Goal: Use online tool/utility: Use online tool/utility

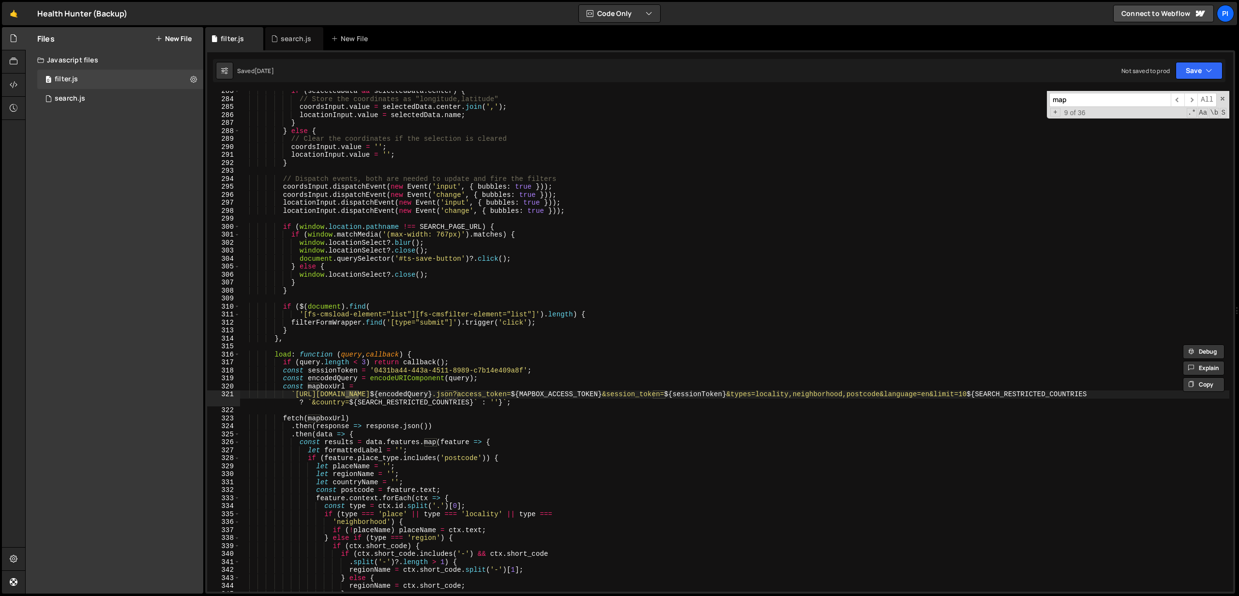
scroll to position [2255, 0]
click at [75, 99] on div "search.js" at bounding box center [70, 98] width 30 height 9
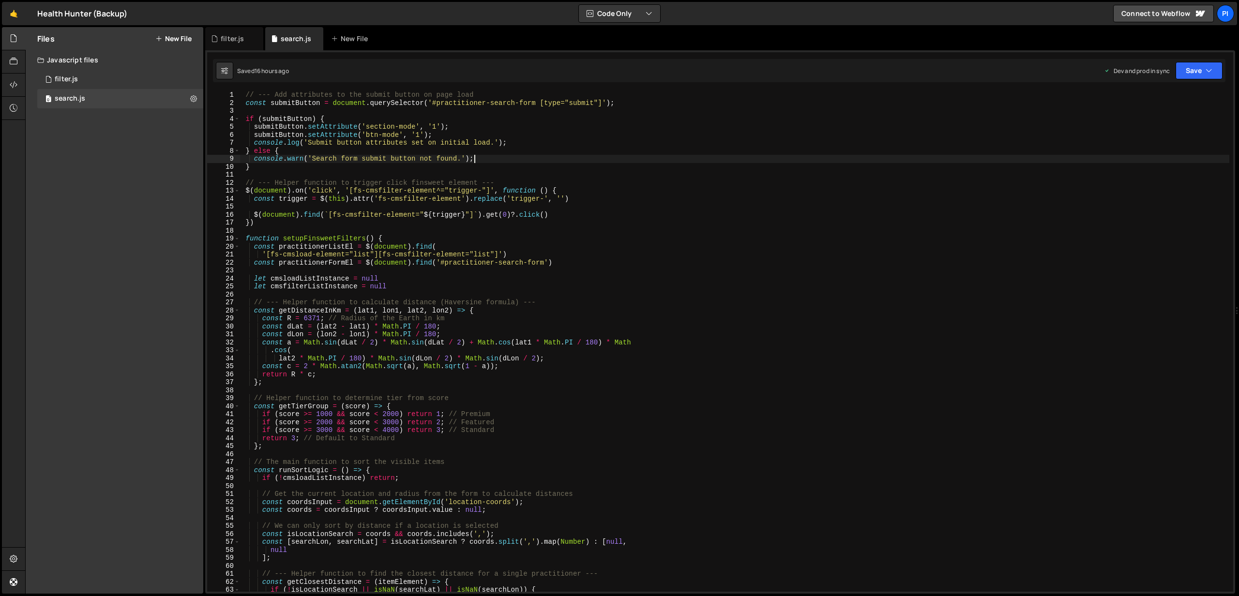
click at [927, 162] on div "// --- Add attributes to the submit button on page load const submitButton = do…" at bounding box center [735, 349] width 990 height 517
click at [887, 187] on div "// --- Add attributes to the submit button on page load const submitButton = do…" at bounding box center [735, 349] width 990 height 517
type textarea "$(document).on('click', '[fs-cmsfilter-element^="trigger-"]', function () {"
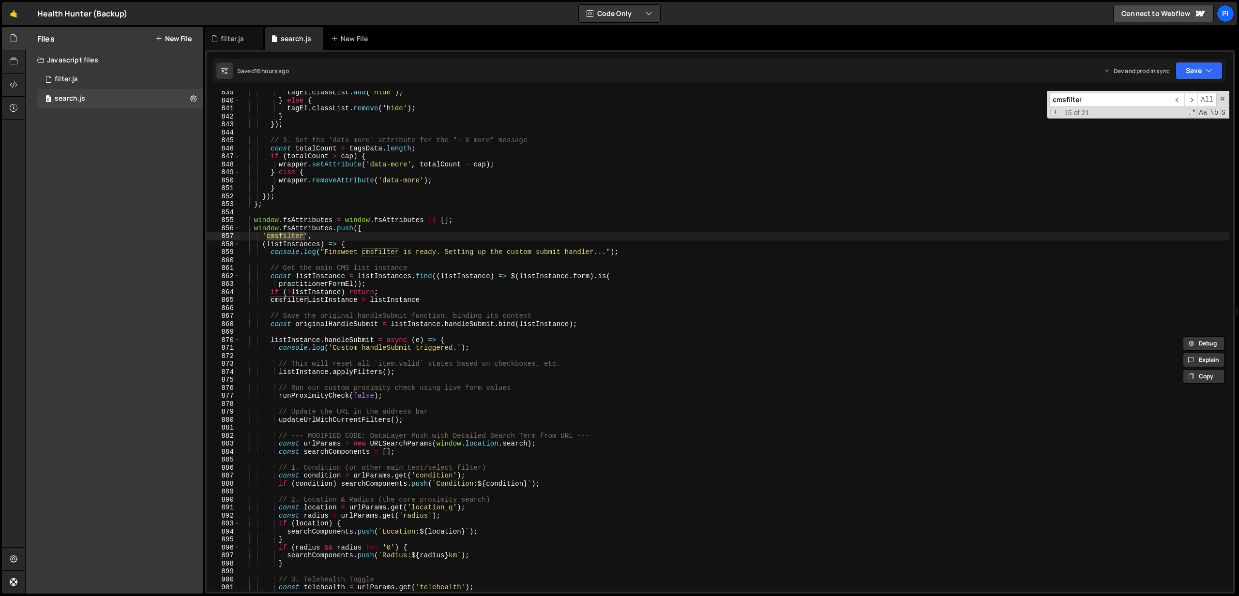
scroll to position [6696, 0]
click at [1188, 100] on span "​" at bounding box center [1191, 100] width 14 height 14
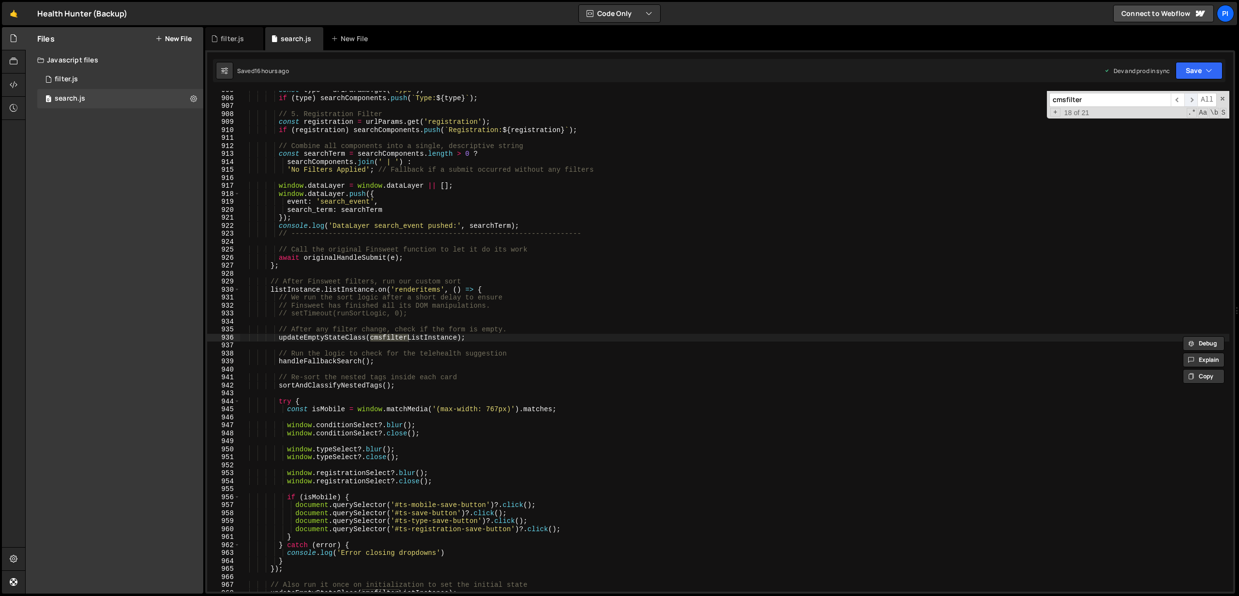
scroll to position [7223, 0]
click at [1188, 100] on span "​" at bounding box center [1191, 100] width 14 height 14
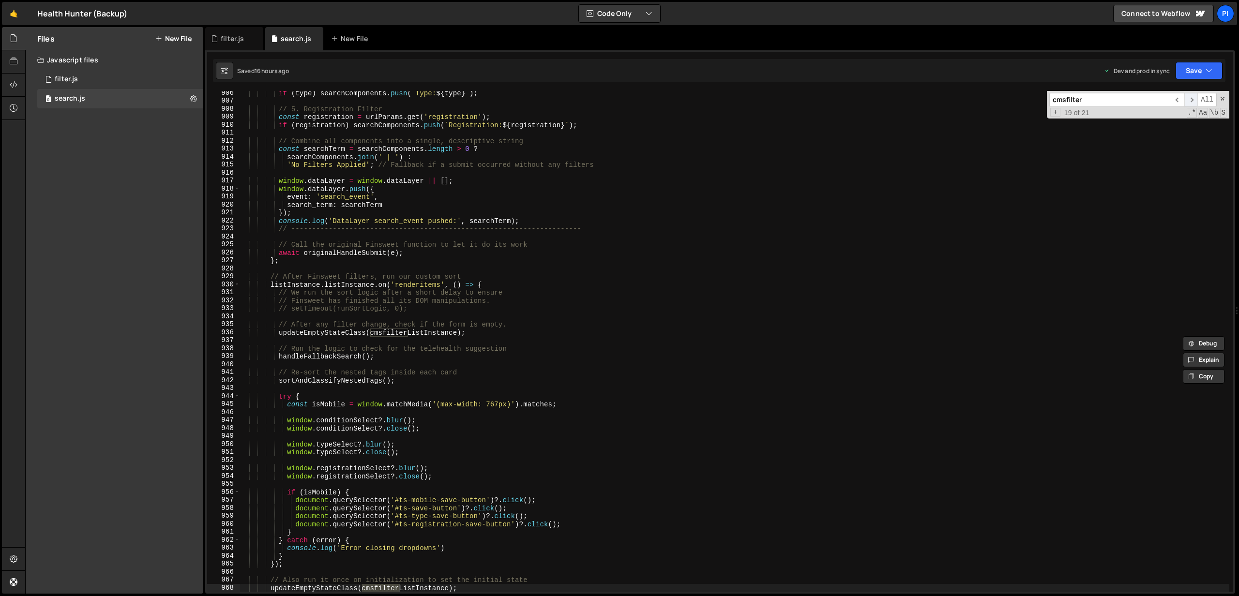
click at [1188, 100] on span "​" at bounding box center [1191, 100] width 14 height 14
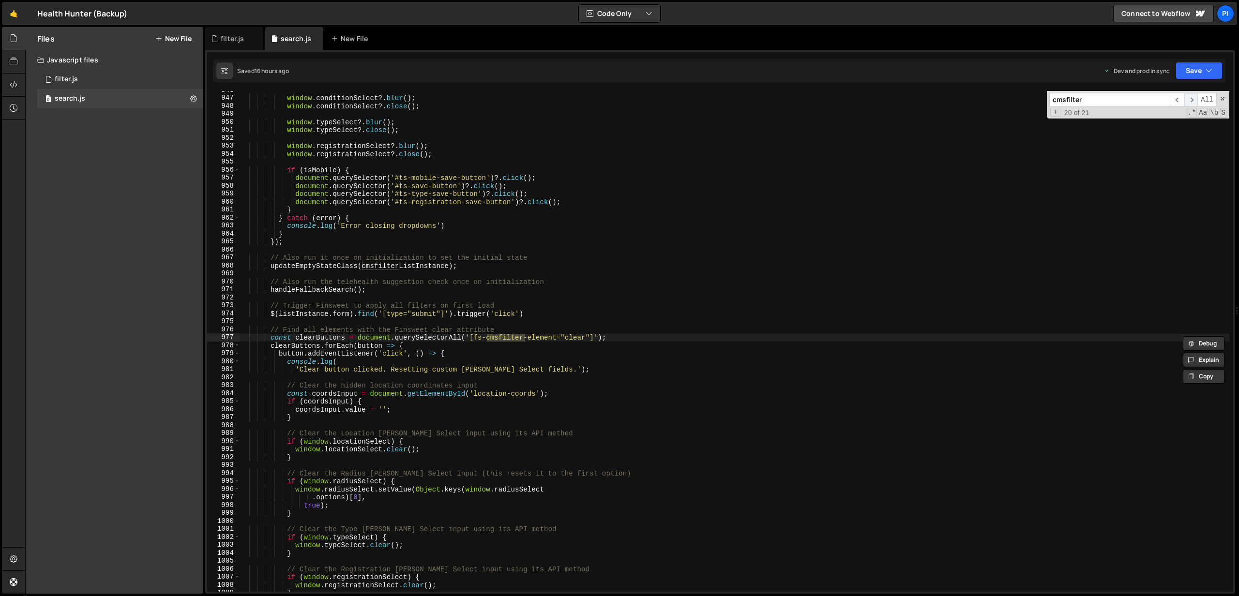
click at [1188, 100] on span "​" at bounding box center [1191, 100] width 14 height 14
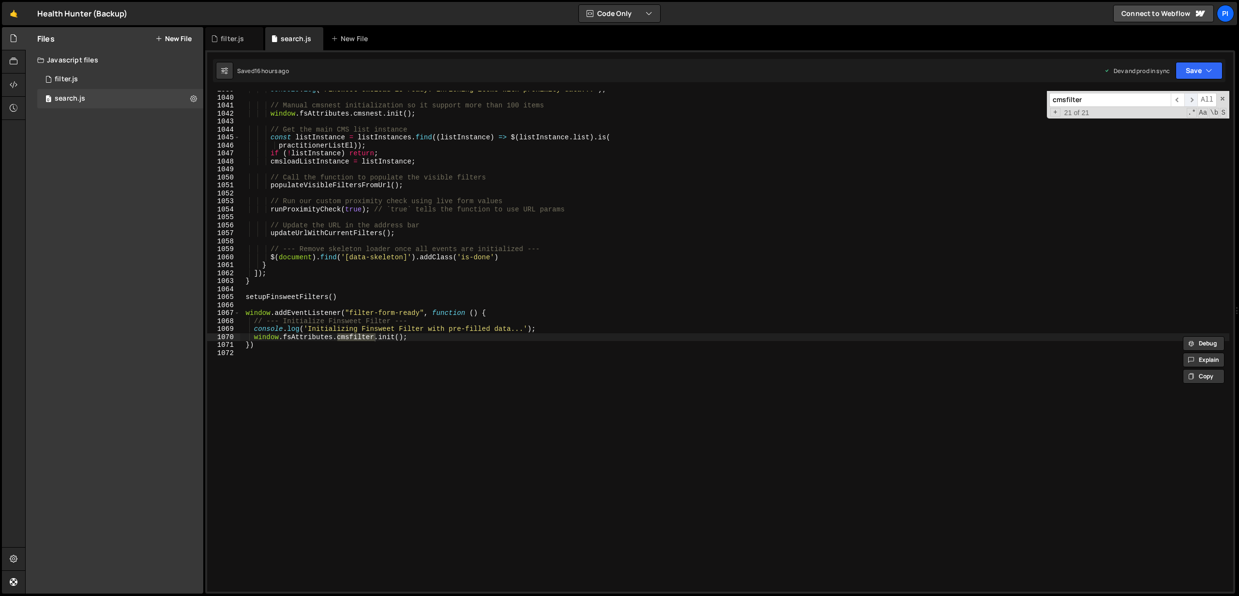
scroll to position [8293, 0]
click at [1118, 100] on input "cmsfilter" at bounding box center [1109, 100] width 121 height 14
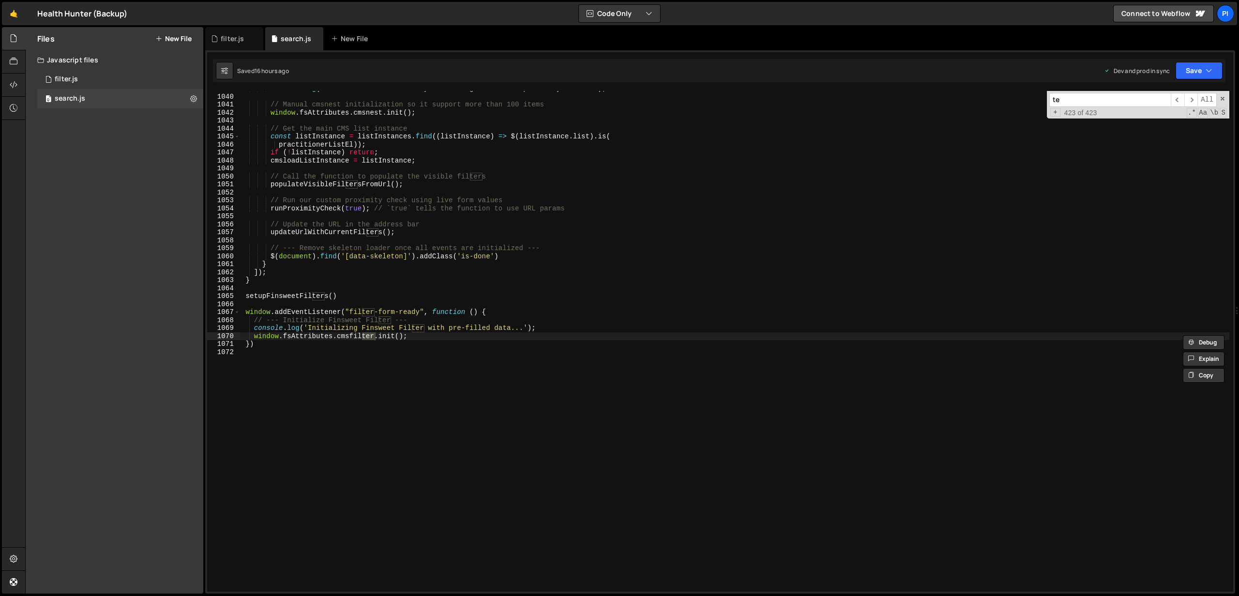
type input "t"
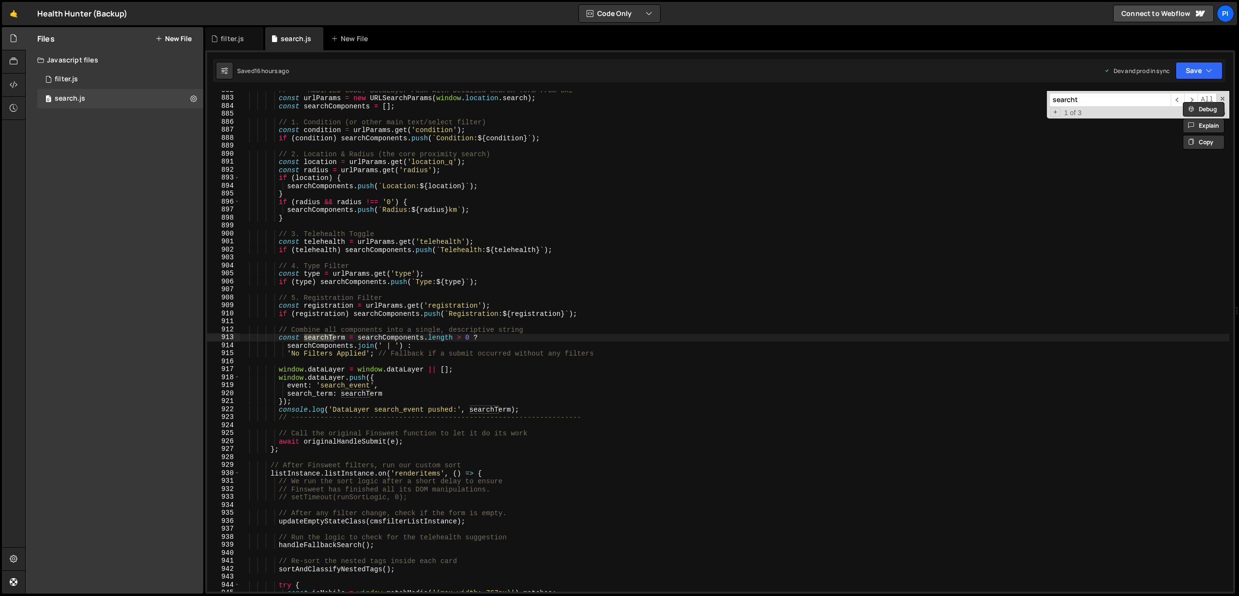
scroll to position [7039, 0]
type input "searchterm"
click at [1188, 100] on span "​" at bounding box center [1191, 100] width 14 height 14
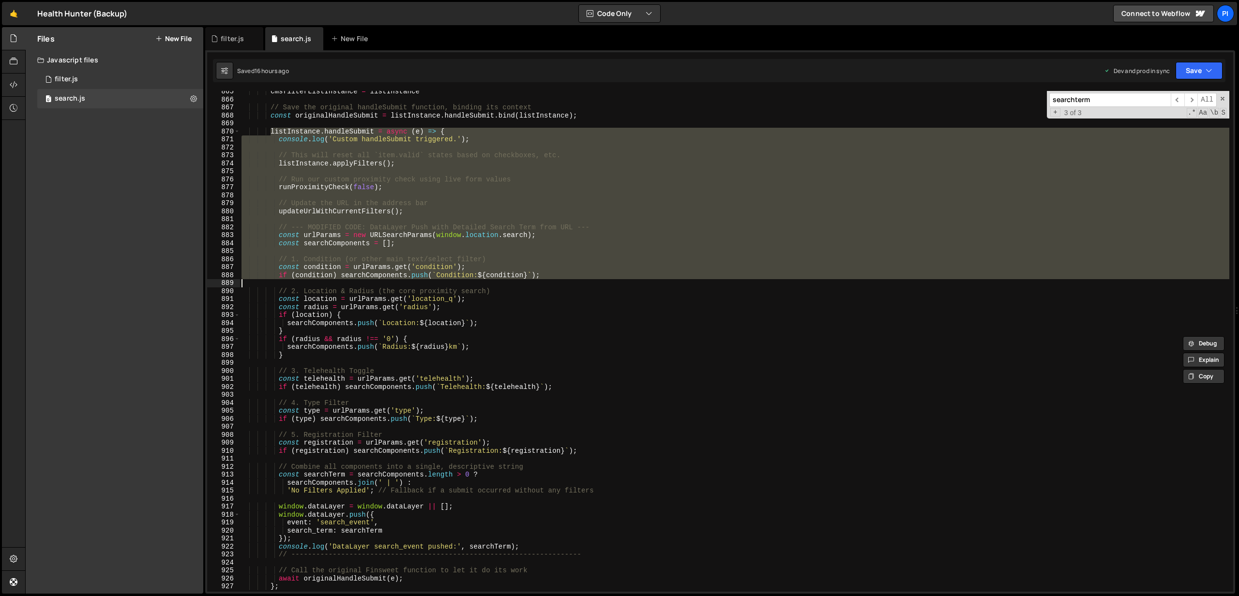
scroll to position [6901, 0]
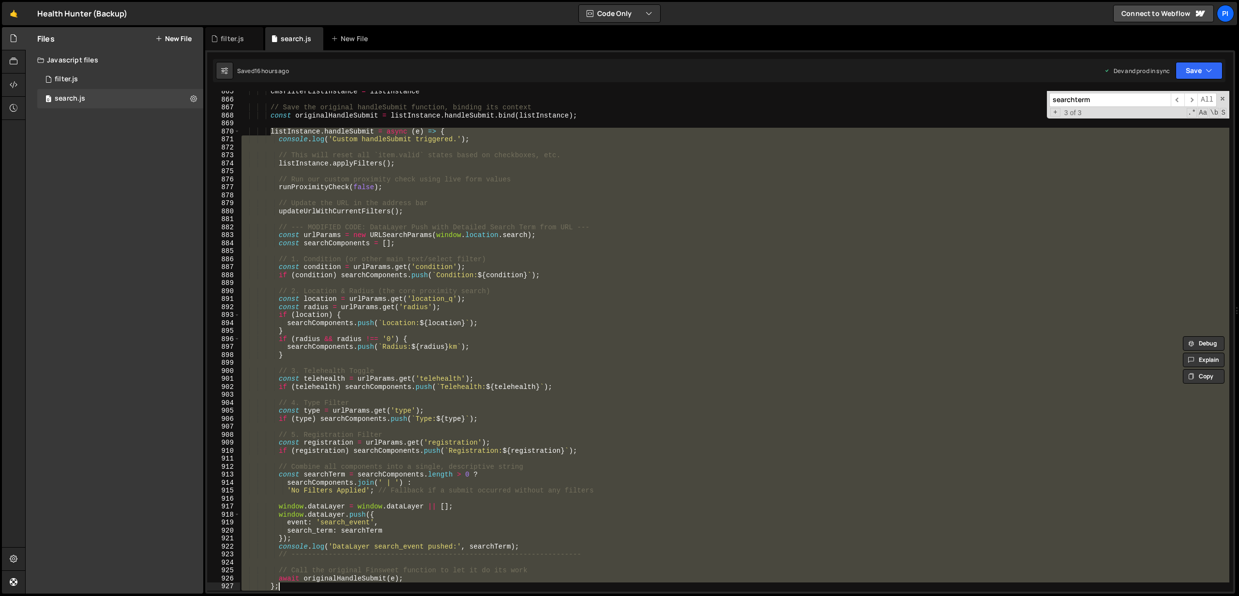
drag, startPoint x: 272, startPoint y: 134, endPoint x: 339, endPoint y: 586, distance: 456.8
click at [339, 586] on div "cmsfilterListInstance = listInstance // Save the original handleSubmit function…" at bounding box center [735, 346] width 990 height 517
type textarea "await originalHandleSubmit(e); };"
click at [99, 112] on div "Files New File Javascript files 0 filter.js 0 0 search.js 0 CSS files Copy shar…" at bounding box center [115, 310] width 178 height 567
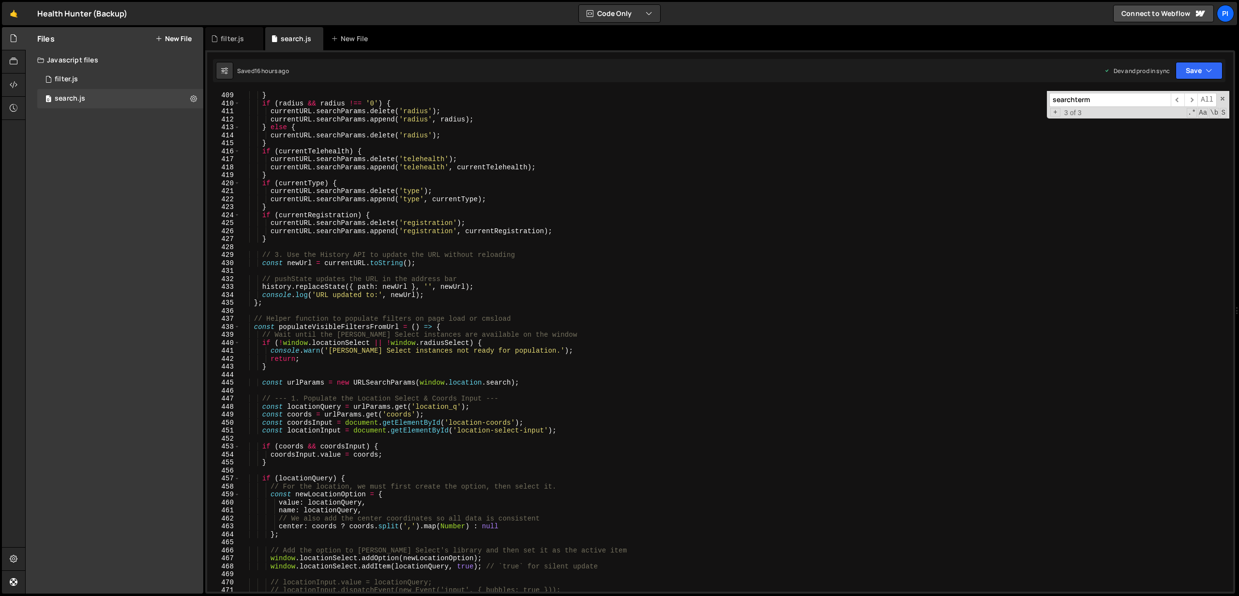
scroll to position [3257, 0]
